Goal: Register for event/course

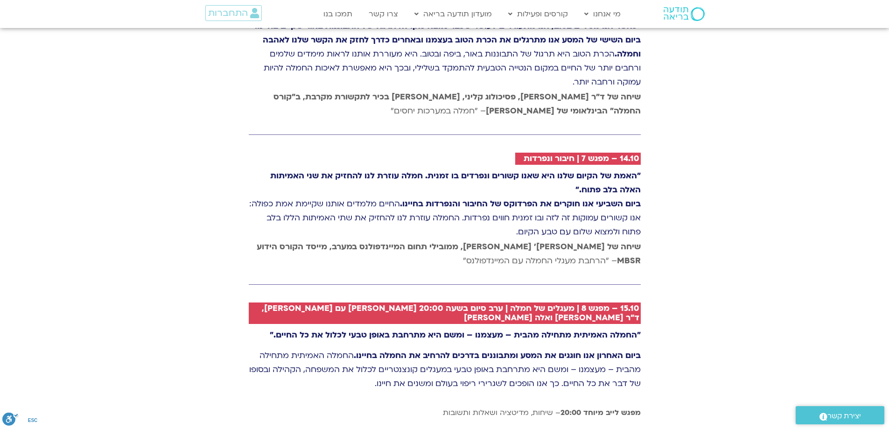
scroll to position [2287, 0]
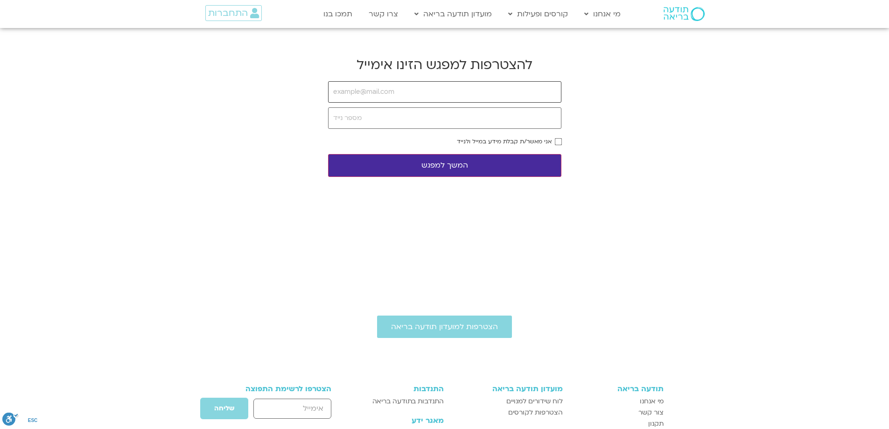
click at [399, 99] on input "email" at bounding box center [444, 91] width 233 height 21
type input "[EMAIL_ADDRESS][DOMAIN_NAME]"
click at [367, 124] on input "tel" at bounding box center [444, 117] width 233 height 21
type input "0544399161"
click at [438, 173] on button "המשך למפגש" at bounding box center [444, 165] width 233 height 23
